Goal: Transaction & Acquisition: Purchase product/service

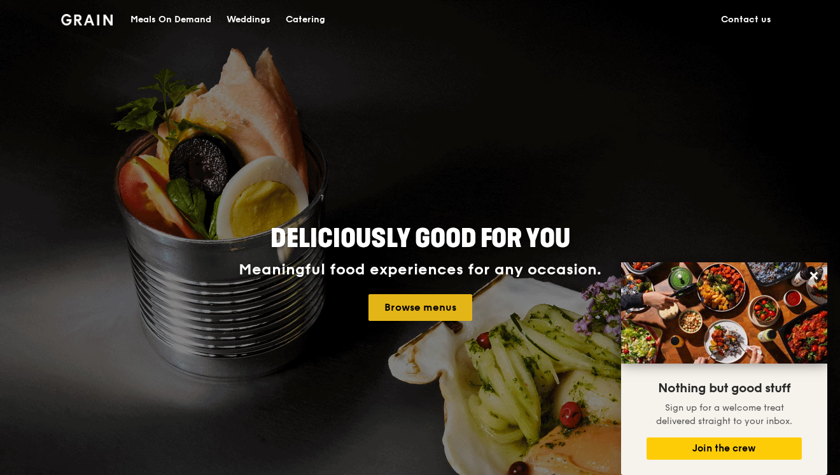
click at [428, 298] on link "Browse menus" at bounding box center [421, 307] width 104 height 27
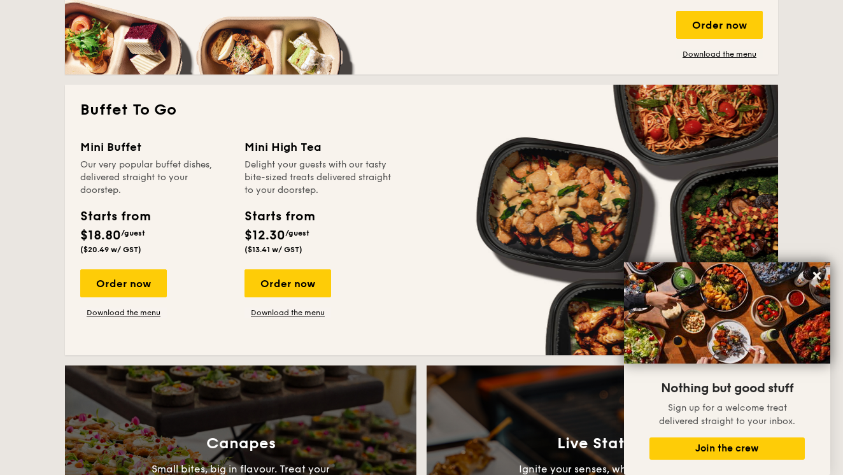
scroll to position [1056, 0]
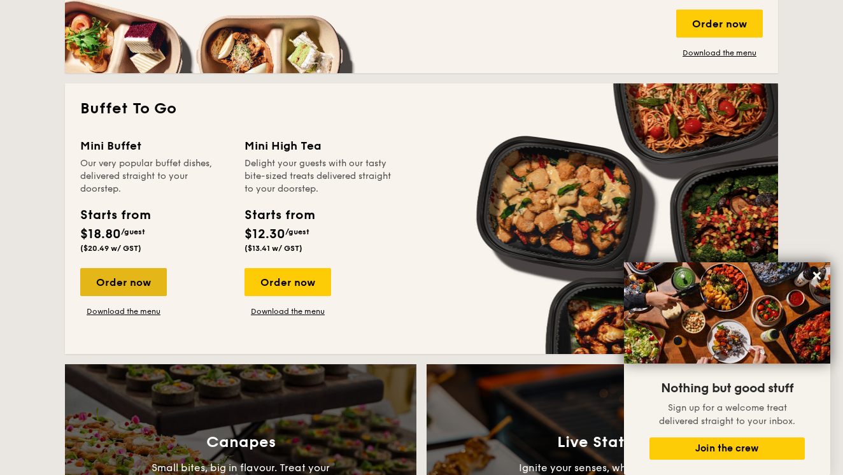
click at [129, 285] on div "Order now" at bounding box center [123, 282] width 87 height 28
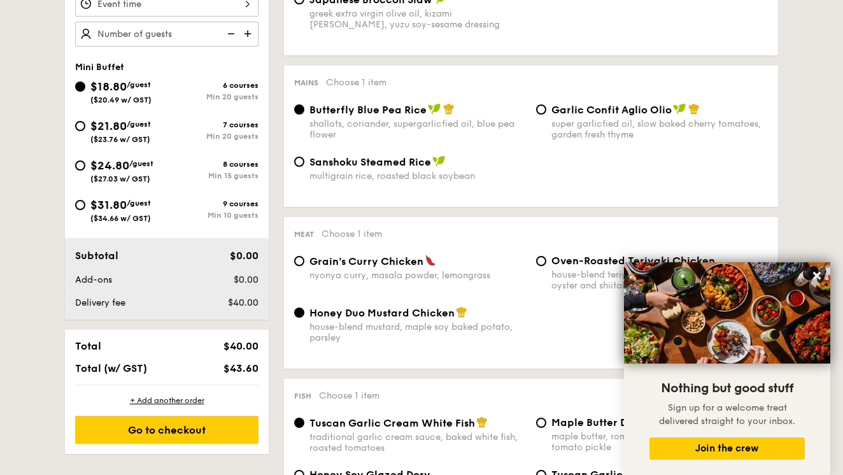
scroll to position [468, 0]
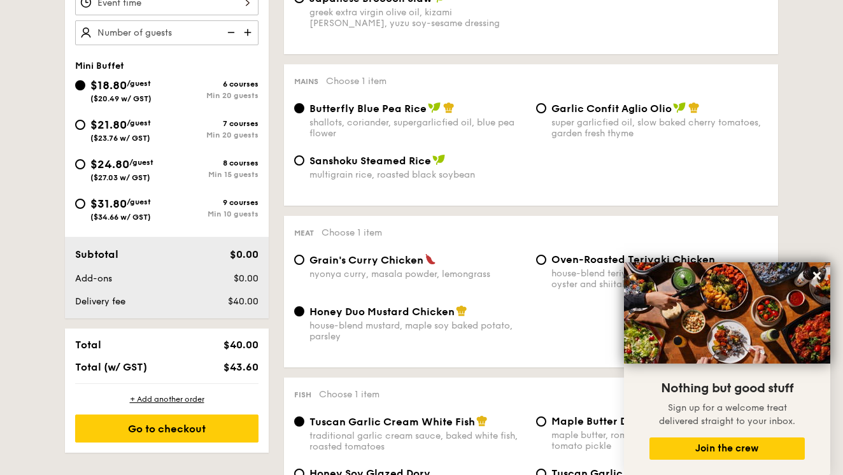
click at [628, 117] on div "super garlicfied oil, slow baked cherry tomatoes, garden fresh thyme" at bounding box center [659, 128] width 216 height 22
click at [546, 113] on input "Garlic Confit Aglio Olio super garlicfied oil, slow baked cherry tomatoes, gard…" at bounding box center [541, 108] width 10 height 10
radio input "true"
click at [821, 276] on icon at bounding box center [816, 275] width 11 height 11
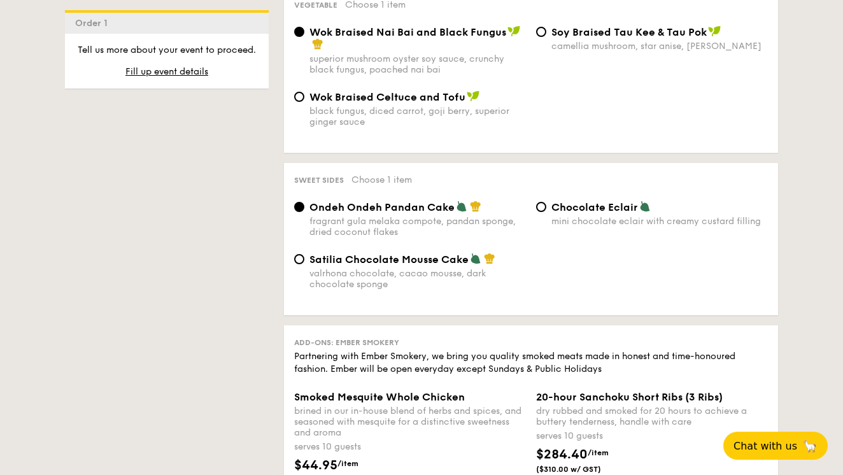
scroll to position [1030, 0]
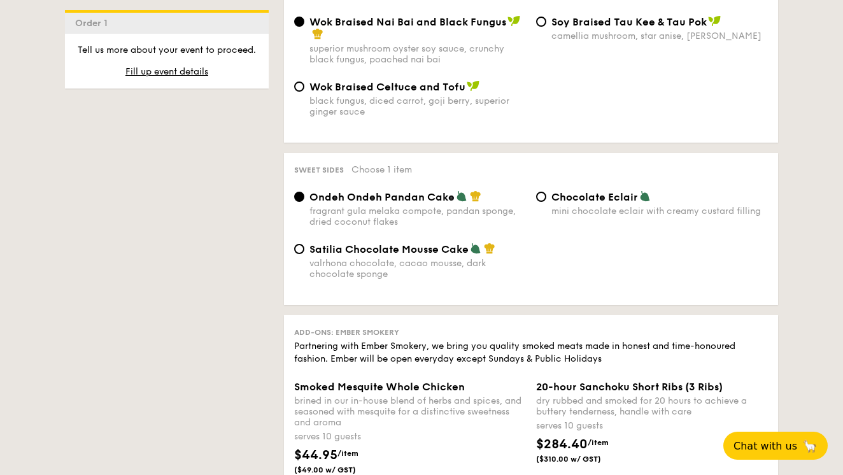
click at [435, 266] on div "valrhona chocolate, cacao mousse, dark chocolate sponge" at bounding box center [417, 269] width 216 height 22
click at [304, 254] on input "Satilia Chocolate Mousse Cake valrhona chocolate, cacao mousse, dark chocolate …" at bounding box center [299, 249] width 10 height 10
radio input "true"
click at [412, 192] on span "Ondeh Ondeh Pandan Cake" at bounding box center [381, 197] width 145 height 12
click at [304, 192] on input "Ondeh Ondeh Pandan Cake fragrant [PERSON_NAME] melaka compote, pandan sponge, d…" at bounding box center [299, 197] width 10 height 10
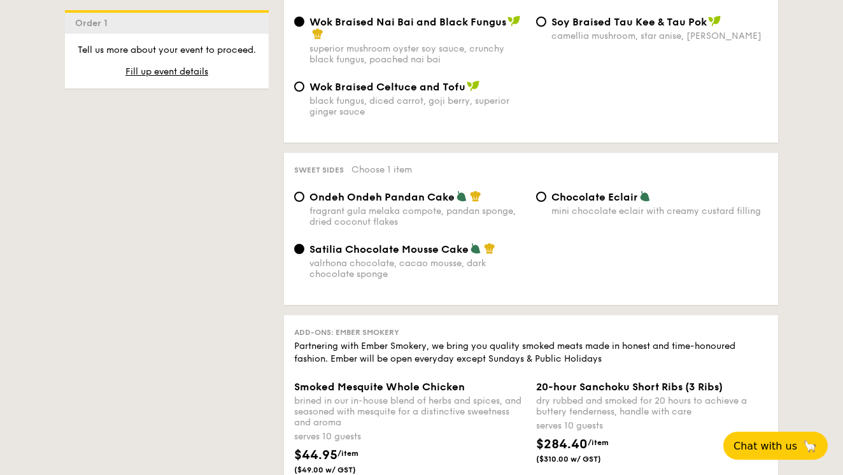
radio input "true"
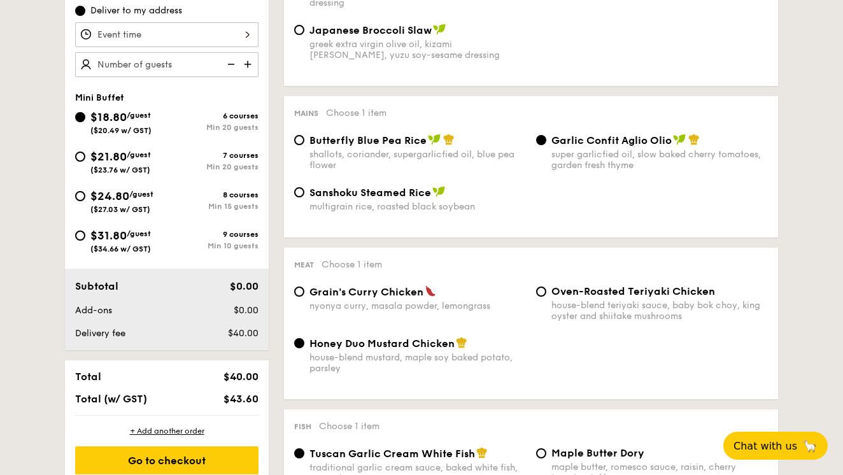
scroll to position [436, 0]
click at [250, 71] on img at bounding box center [248, 64] width 19 height 24
click at [232, 70] on img at bounding box center [229, 64] width 19 height 24
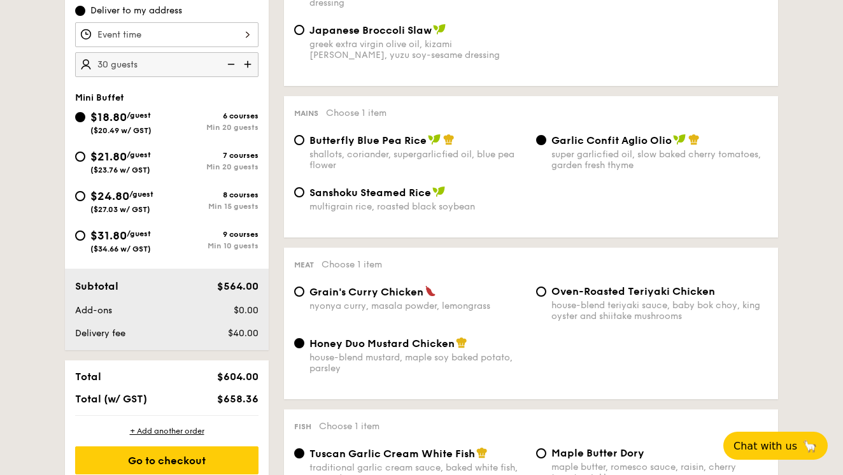
type input "25 guests"
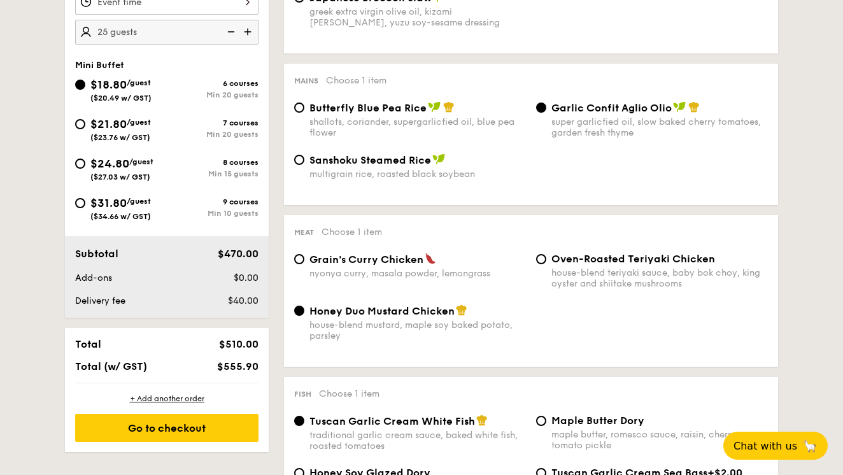
scroll to position [468, 0]
click at [236, 373] on span "$555.90" at bounding box center [237, 367] width 41 height 12
copy div "Total (w/ GST) $555.90"
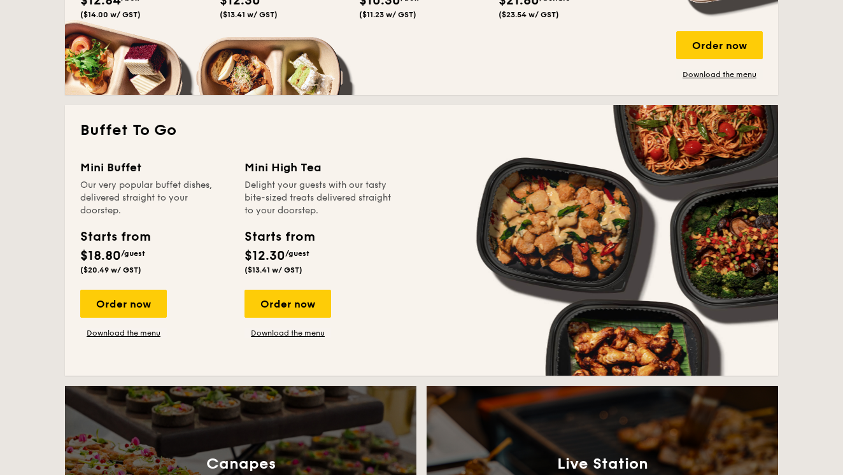
scroll to position [1033, 0]
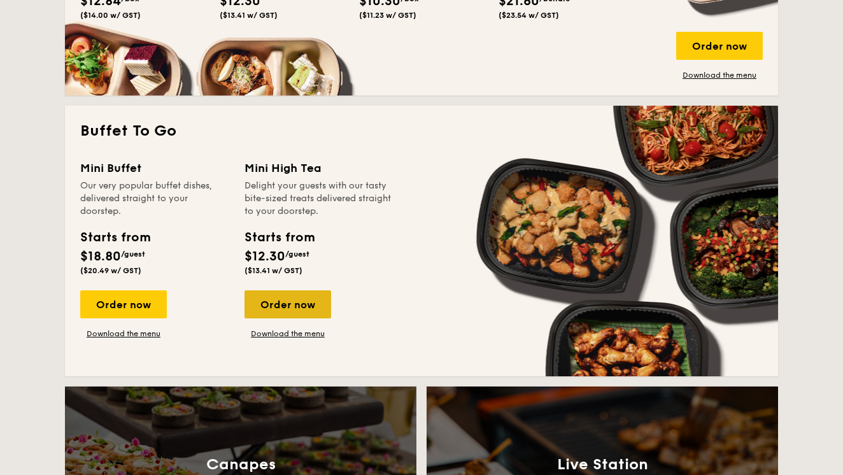
click at [276, 302] on div "Order now" at bounding box center [287, 304] width 87 height 28
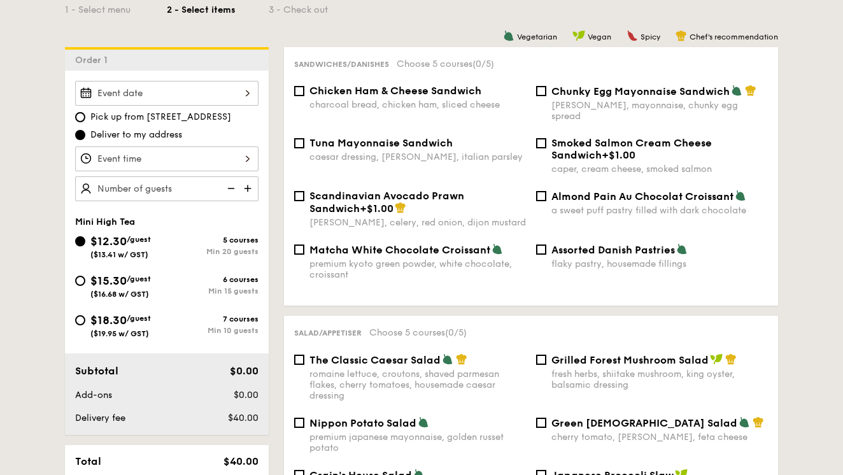
scroll to position [314, 0]
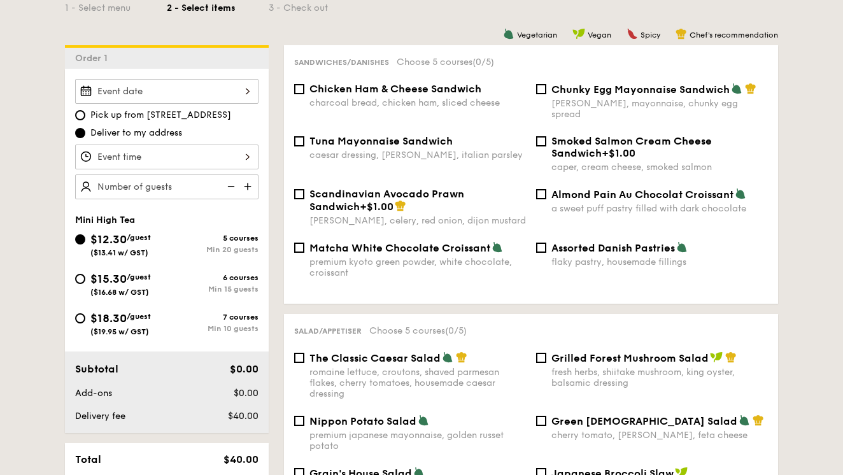
click at [232, 282] on div "6 courses" at bounding box center [213, 277] width 92 height 9
click at [85, 283] on input "$15.30 /guest ($16.68 w/ GST) 6 courses Min 15 guests" at bounding box center [80, 279] width 10 height 10
radio input "true"
click at [235, 318] on div "$18.30 /guest ($19.95 w/ GST) 7 courses Min 10 guests" at bounding box center [166, 322] width 183 height 27
click at [236, 330] on div "7 courses Min 10 guests" at bounding box center [213, 323] width 92 height 20
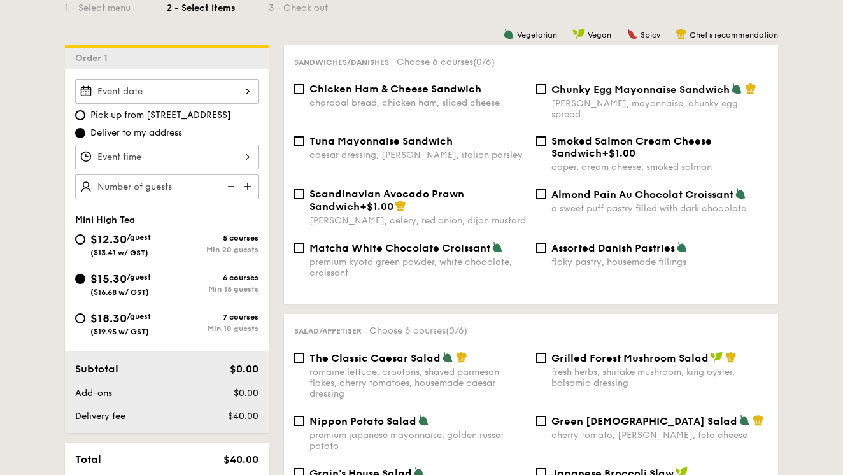
click at [85, 323] on input "$18.30 /guest ($19.95 w/ GST) 7 courses Min 10 guests" at bounding box center [80, 318] width 10 height 10
radio input "true"
click at [246, 190] on img at bounding box center [248, 186] width 19 height 24
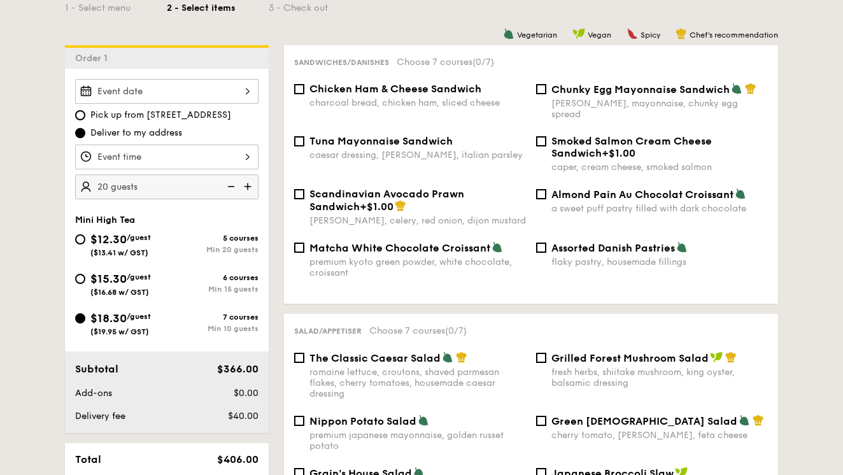
click at [246, 190] on img at bounding box center [248, 186] width 19 height 24
type input "25 guests"
click at [598, 88] on span "Chunky Egg Mayonnaise Sandwich" at bounding box center [640, 89] width 178 height 12
click at [546, 88] on input "Chunky Egg Mayonnaise Sandwich dijon mustard, mayonnaise, chunky egg spread" at bounding box center [541, 89] width 10 height 10
checkbox input "true"
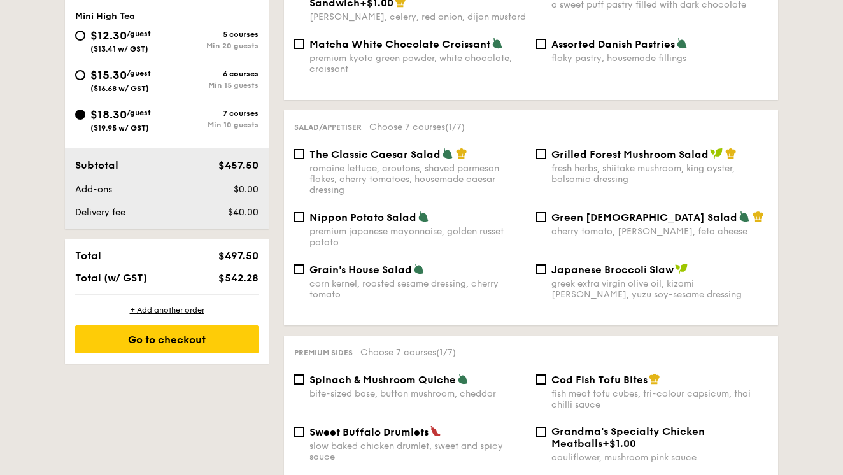
scroll to position [520, 0]
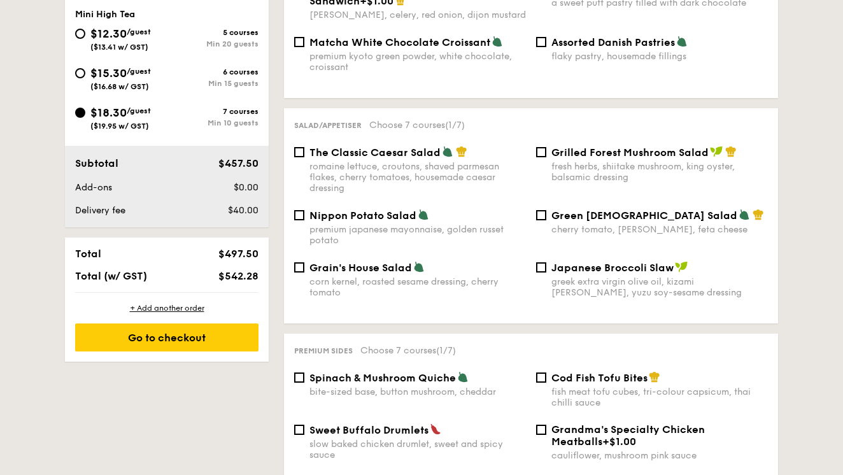
click at [416, 161] on div "romaine lettuce, croutons, shaved parmesan flakes, cherry tomatoes, housemade c…" at bounding box center [417, 177] width 216 height 32
click at [304, 157] on input "The Classic Caesar Salad romaine lettuce, croutons, shaved parmesan flakes, che…" at bounding box center [299, 152] width 10 height 10
checkbox input "true"
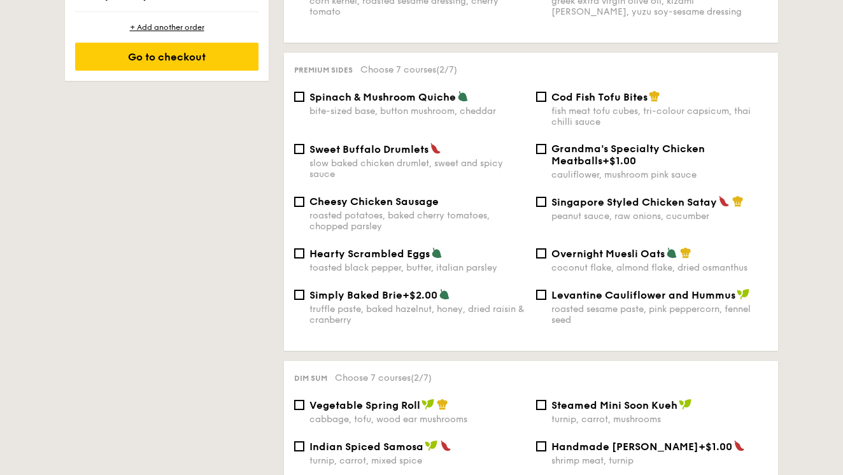
scroll to position [801, 0]
click at [388, 209] on div "roasted potatoes, baked cherry tomatoes, chopped parsley" at bounding box center [417, 220] width 216 height 22
click at [304, 200] on input "Cheesy Chicken Sausage roasted potatoes, baked cherry tomatoes, chopped parsley" at bounding box center [299, 201] width 10 height 10
checkbox input "true"
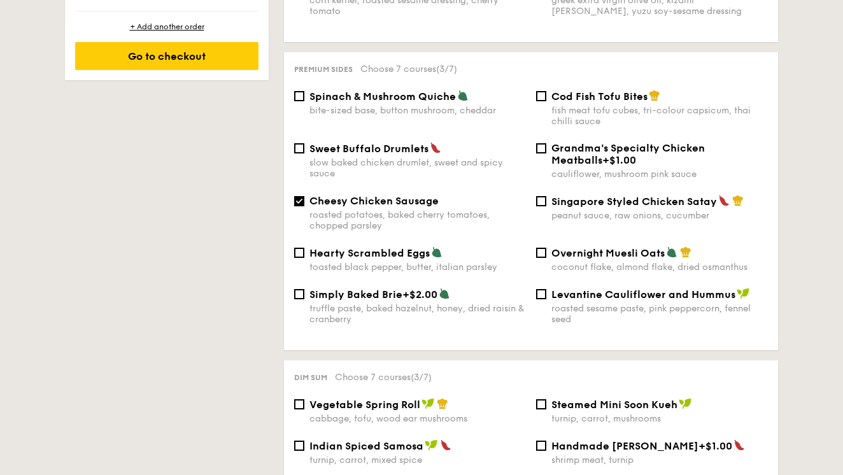
click at [373, 144] on div "Sweet Buffalo Drumlets slow baked chicken drumlet, sweet and spicy sauce" at bounding box center [417, 160] width 216 height 37
click at [304, 144] on input "Sweet Buffalo Drumlets slow baked chicken drumlet, sweet and spicy sauce" at bounding box center [299, 148] width 10 height 10
checkbox input "true"
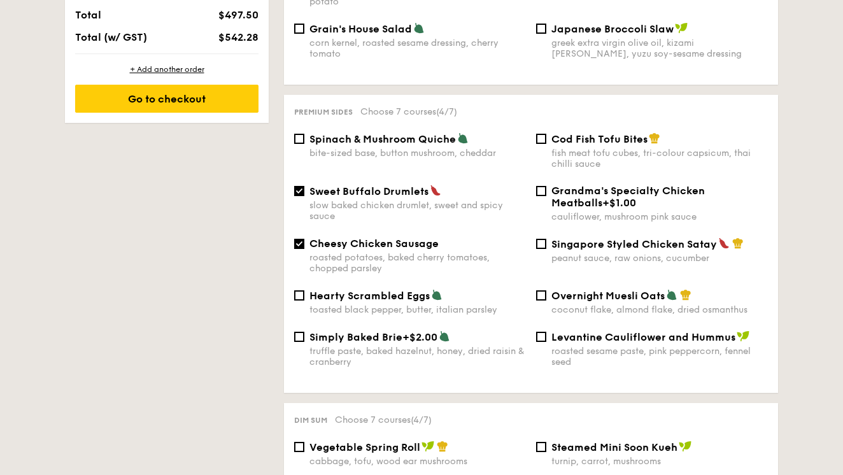
scroll to position [762, 0]
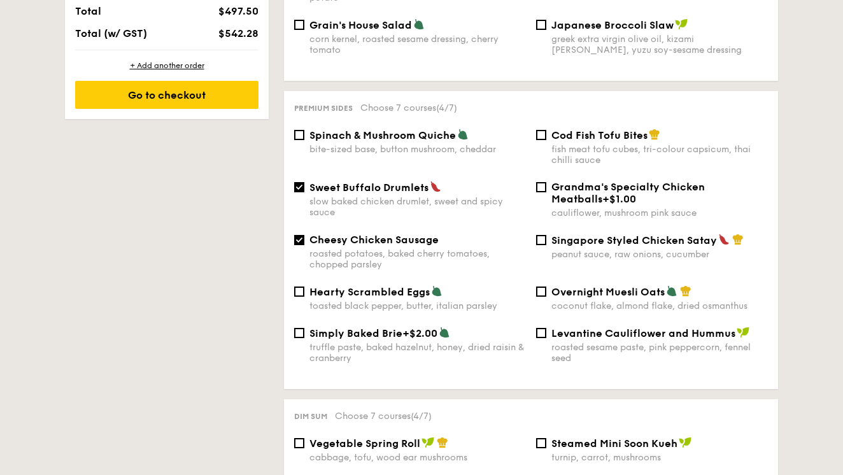
click at [365, 234] on span "Cheesy Chicken Sausage" at bounding box center [373, 240] width 129 height 12
click at [304, 235] on input "Cheesy Chicken Sausage roasted potatoes, baked cherry tomatoes, chopped parsley" at bounding box center [299, 240] width 10 height 10
checkbox input "false"
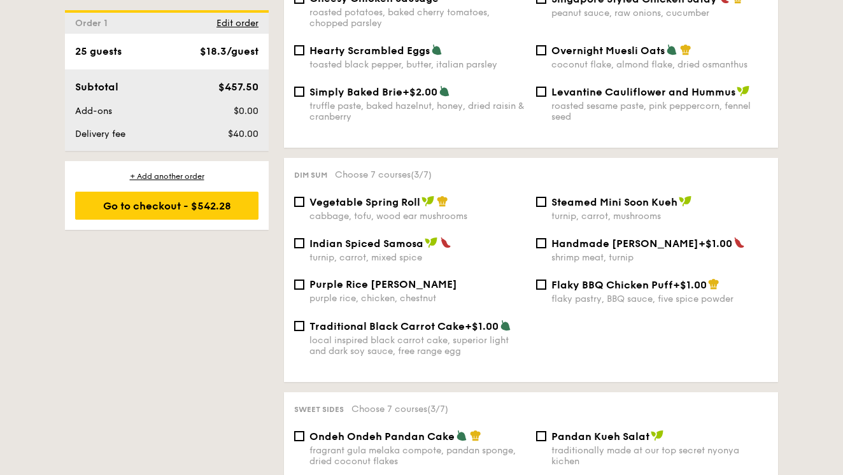
scroll to position [1013, 0]
